Goal: Navigation & Orientation: Find specific page/section

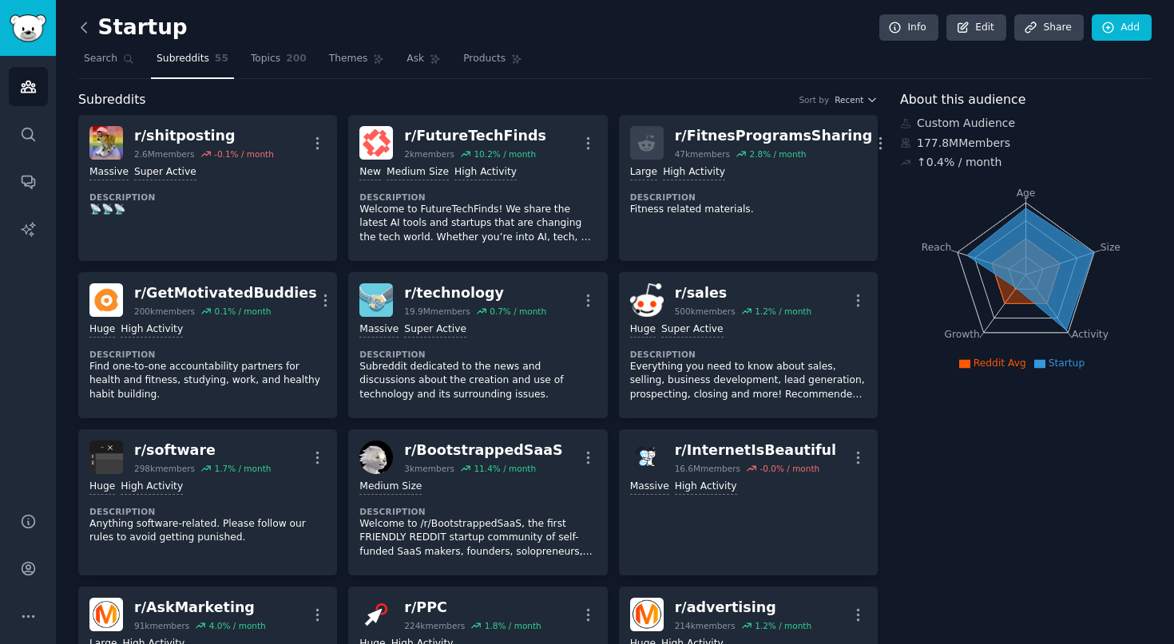
click at [80, 25] on icon at bounding box center [84, 27] width 17 height 17
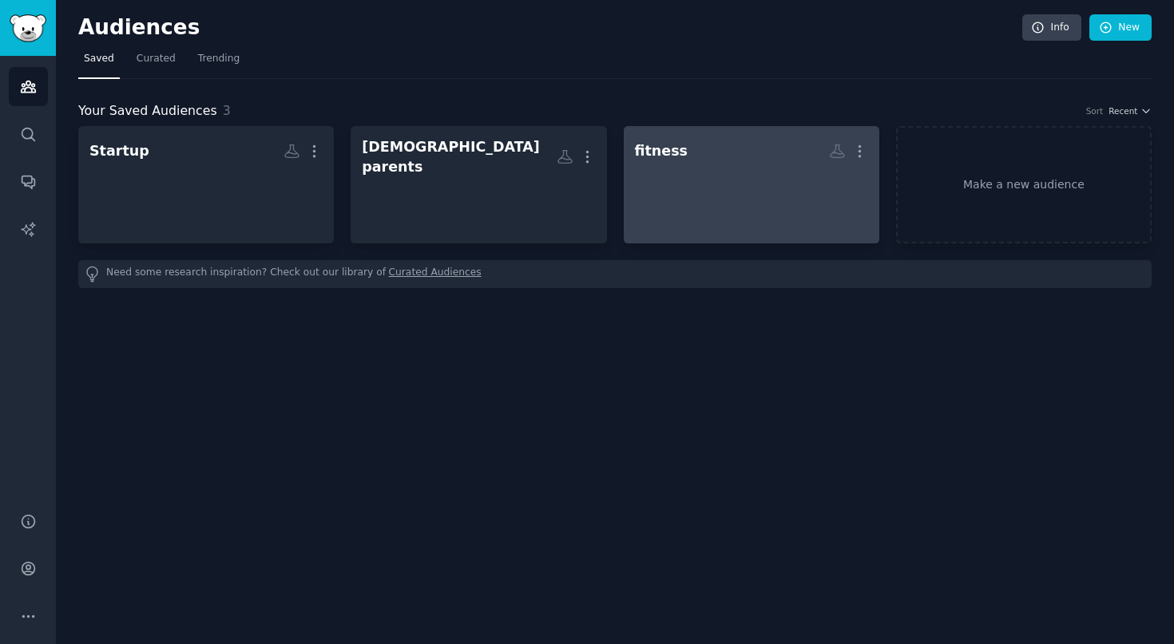
click at [696, 202] on div at bounding box center [751, 193] width 233 height 56
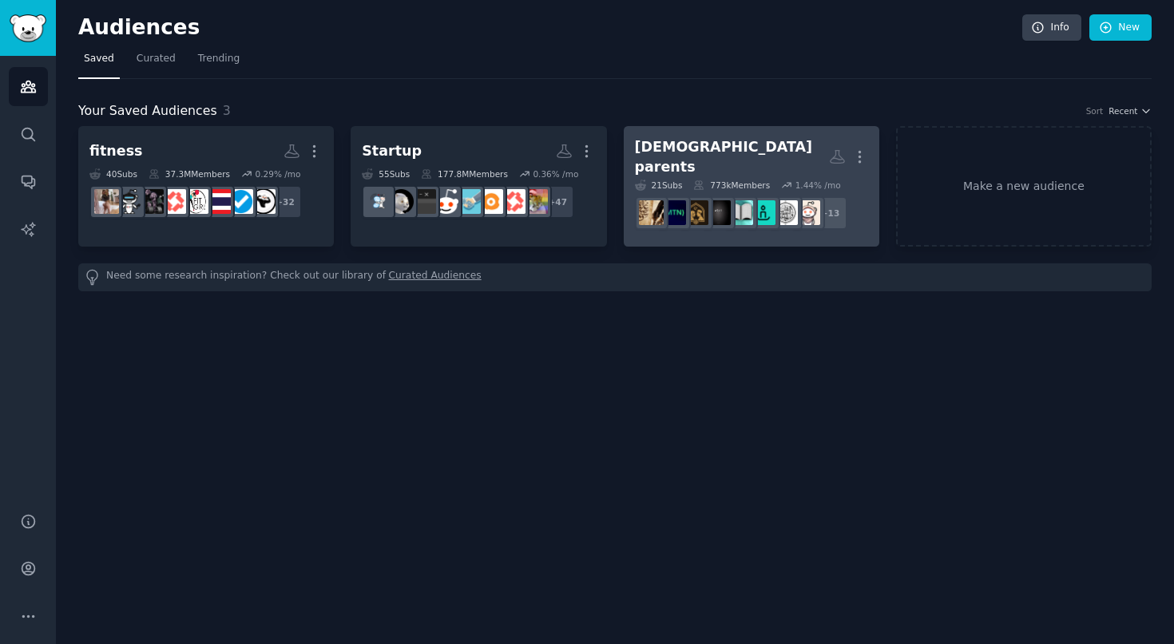
click at [657, 143] on div "[DEMOGRAPHIC_DATA] parents" at bounding box center [732, 156] width 194 height 39
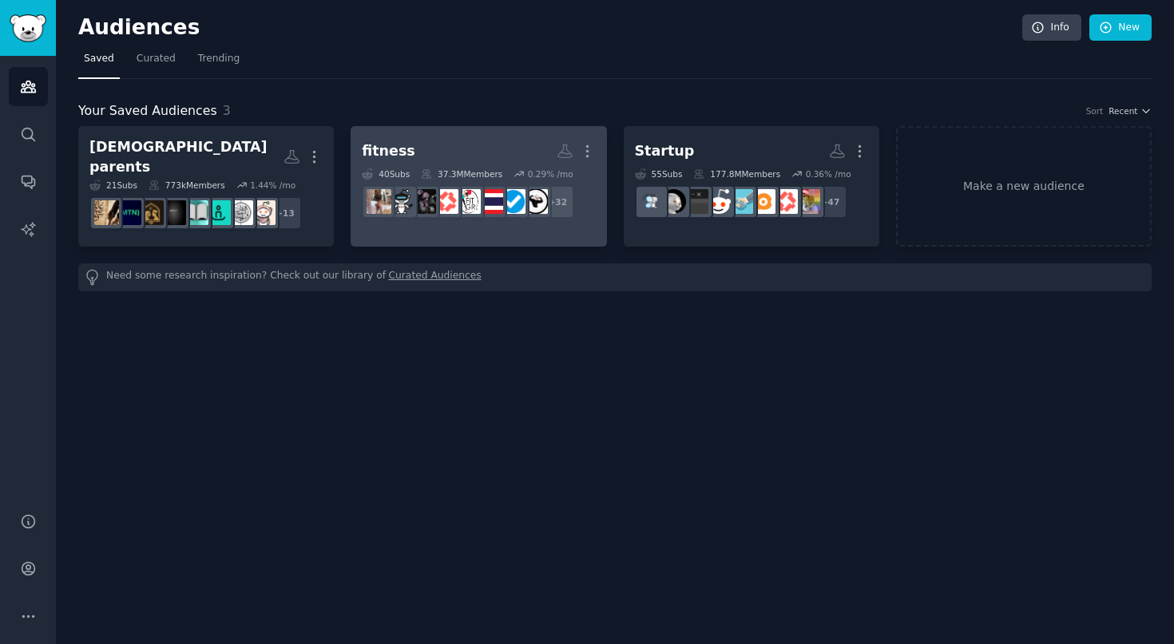
click at [442, 160] on h2 "fitness More" at bounding box center [478, 151] width 233 height 28
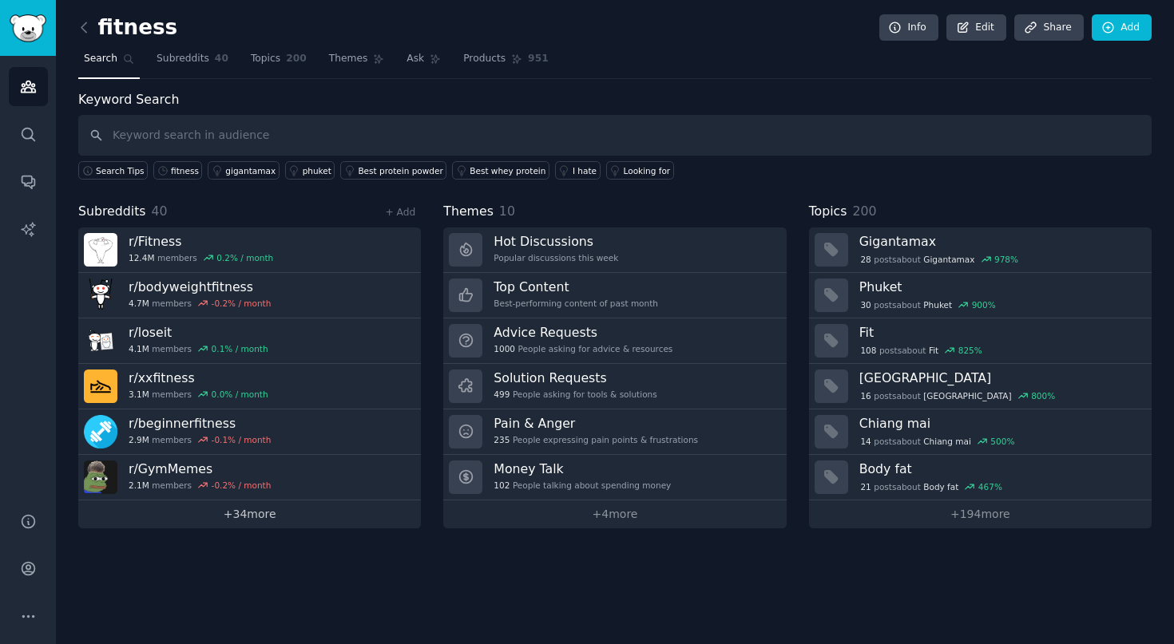
click at [298, 521] on link "+ 34 more" at bounding box center [249, 515] width 343 height 28
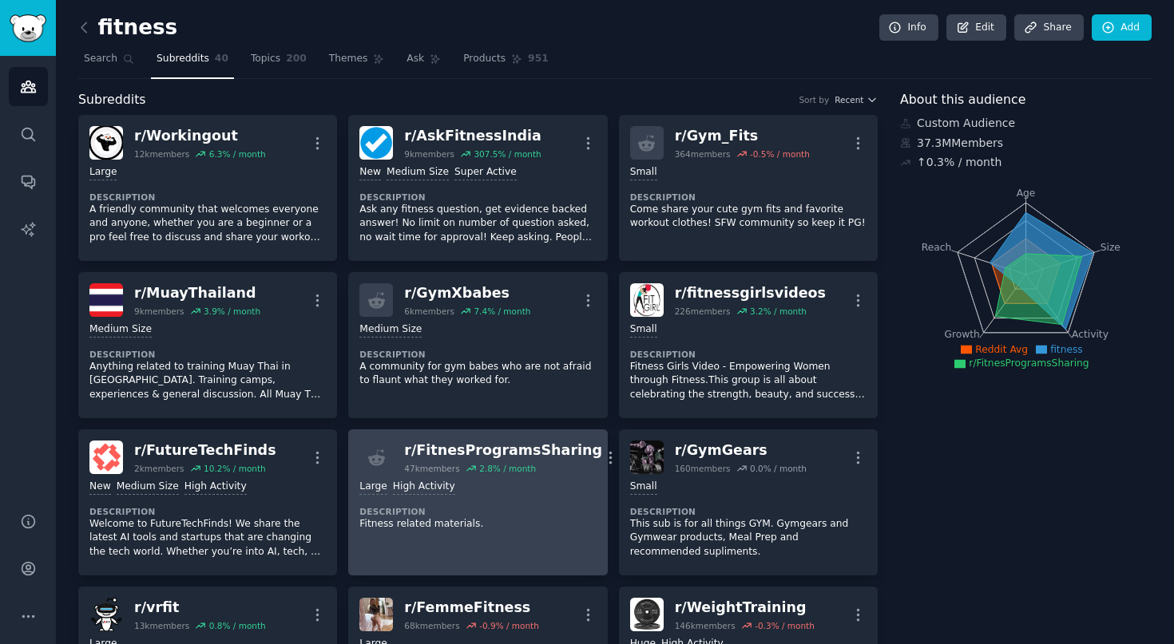
click at [440, 456] on div "r/ FitnesProgramsSharing" at bounding box center [503, 451] width 198 height 20
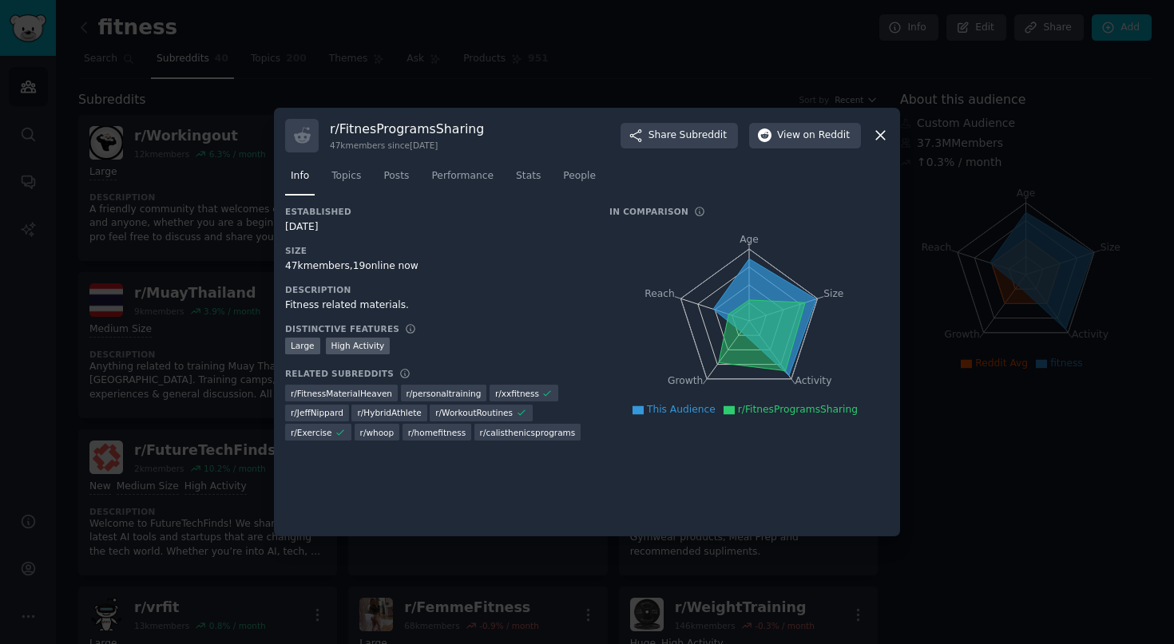
click at [459, 125] on h3 "r/ FitnesProgramsSharing" at bounding box center [407, 129] width 154 height 17
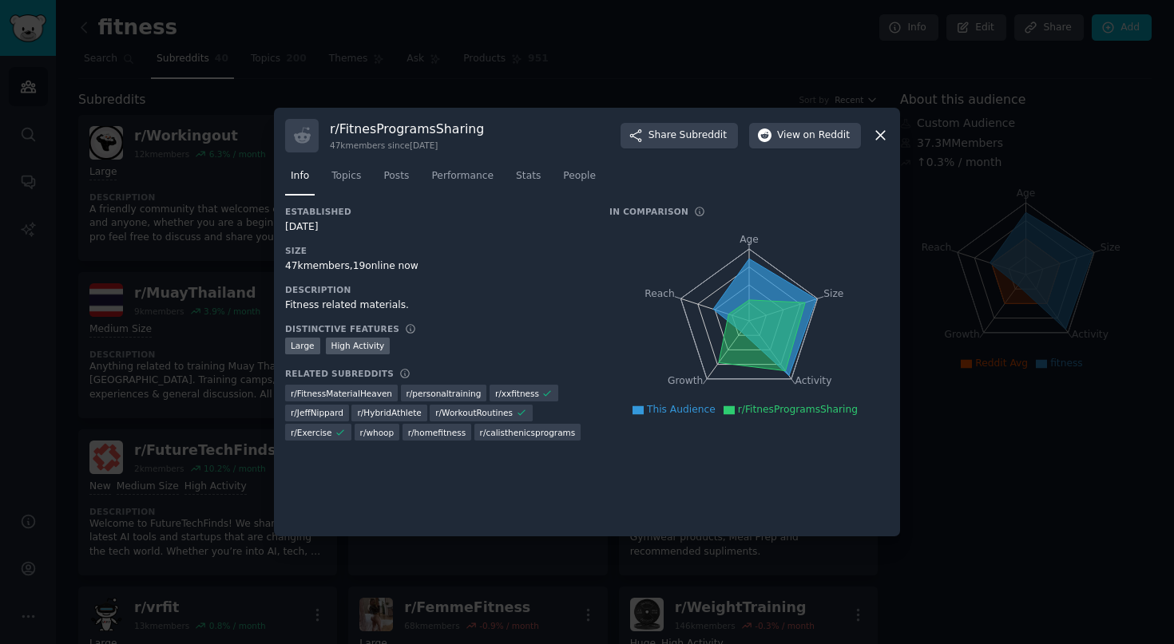
click at [511, 128] on div "r/ FitnesProgramsSharing 47k members since 02/16/2021 Share Subreddit View on R…" at bounding box center [587, 136] width 604 height 34
click at [446, 126] on h3 "r/ FitnesProgramsSharing" at bounding box center [407, 129] width 154 height 17
copy h3 "FitnesProgramsSharing"
click at [729, 52] on div at bounding box center [587, 322] width 1174 height 644
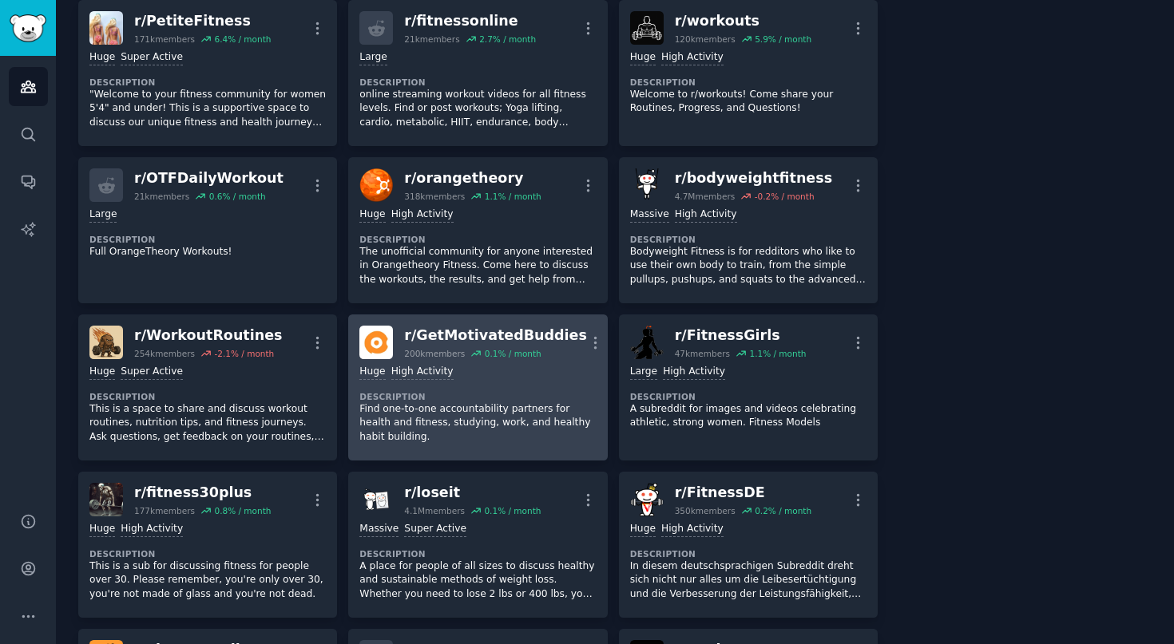
scroll to position [1194, 0]
